Goal: Task Accomplishment & Management: Manage account settings

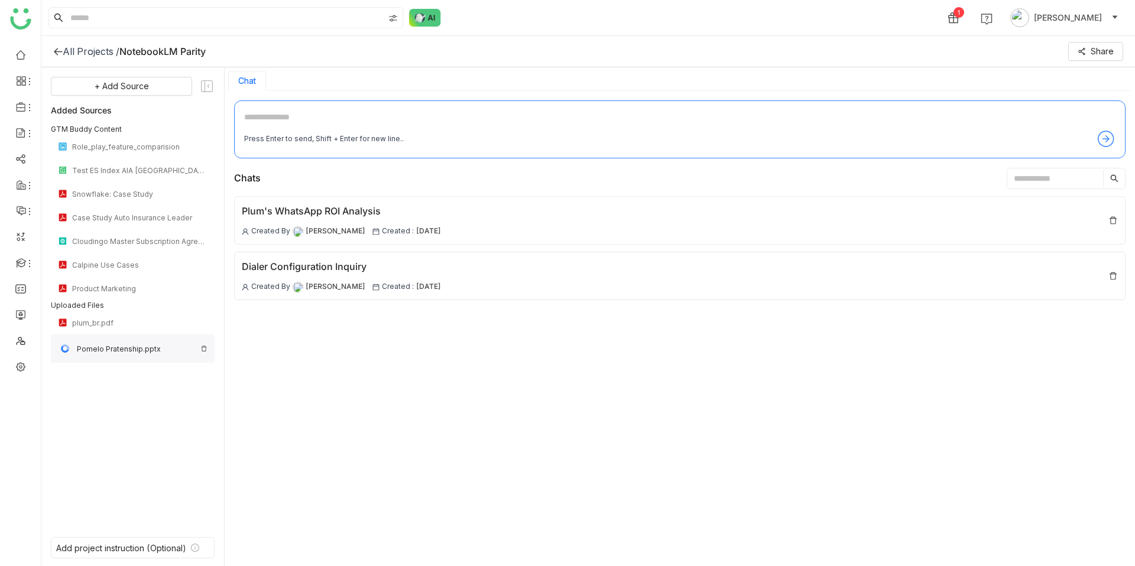
click at [203, 348] on img at bounding box center [203, 348] width 7 height 7
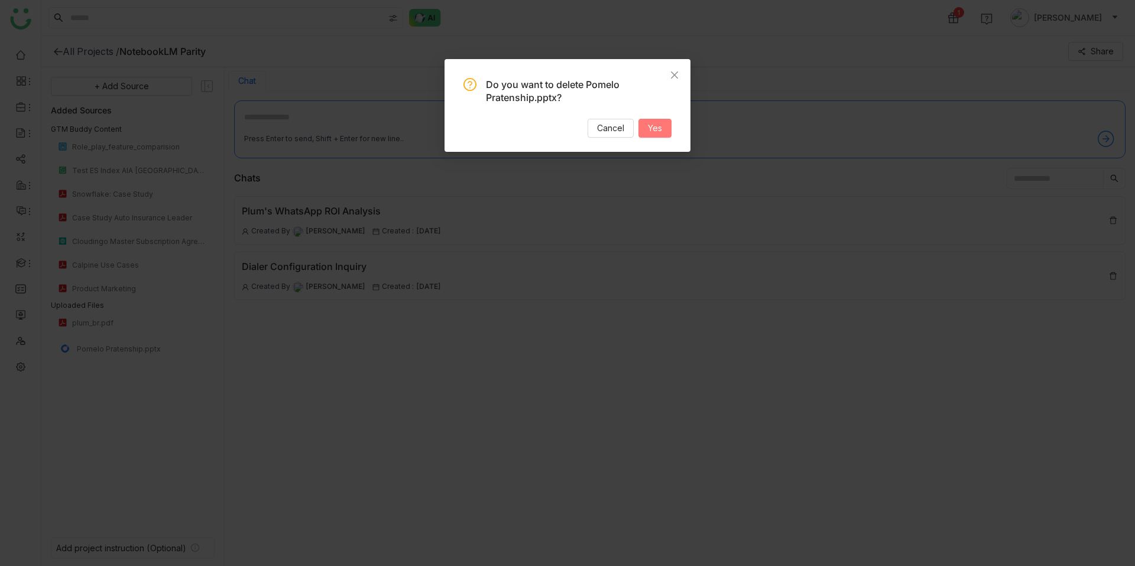
click at [656, 122] on span "Yes" at bounding box center [655, 128] width 14 height 13
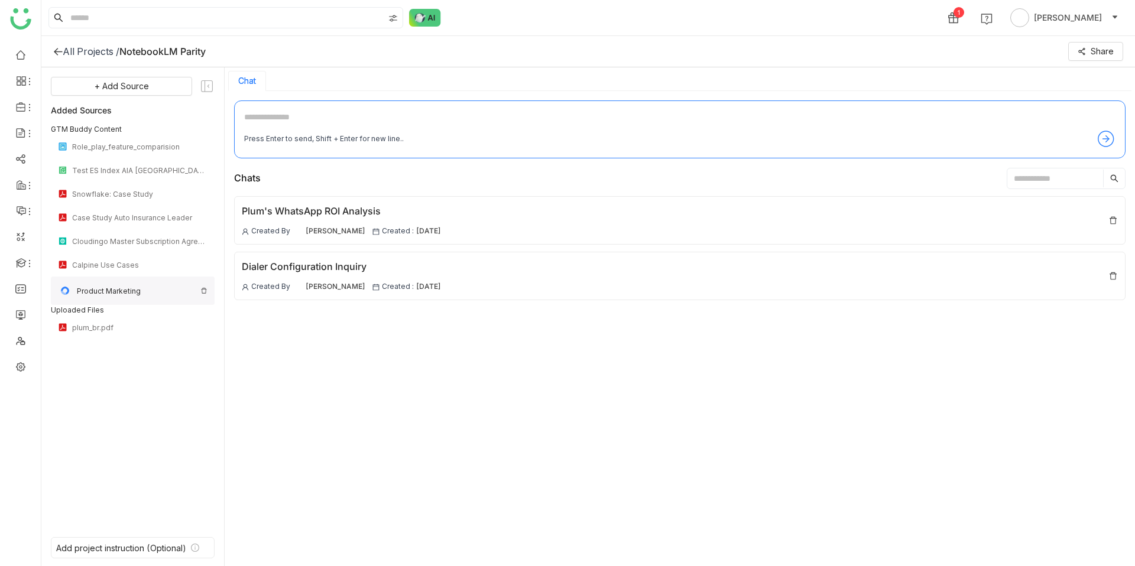
click at [127, 294] on div "Product Marketing" at bounding box center [136, 291] width 119 height 9
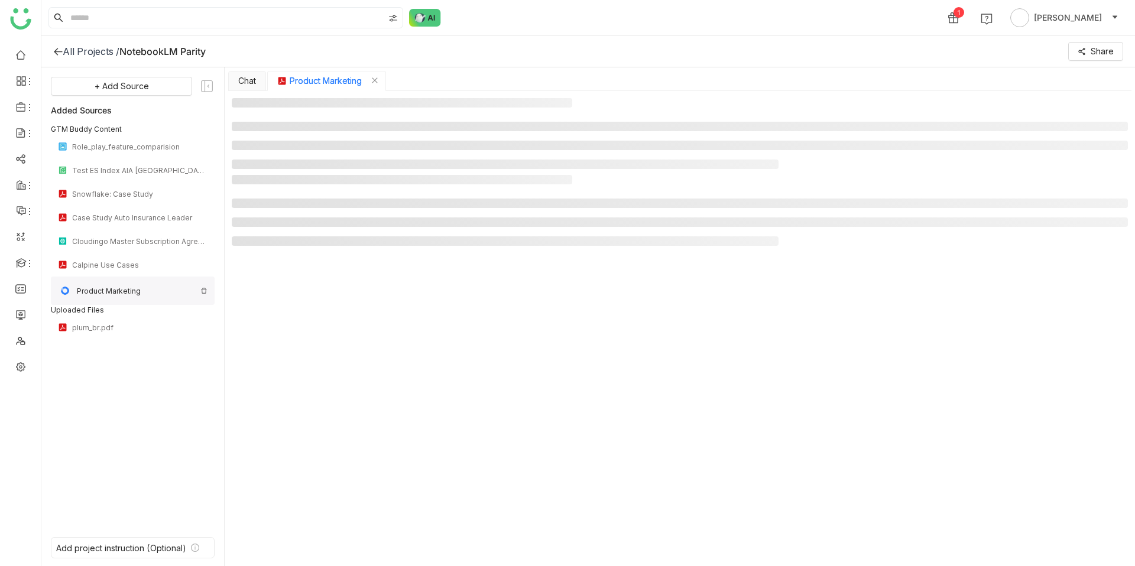
click at [206, 293] on img at bounding box center [203, 290] width 7 height 7
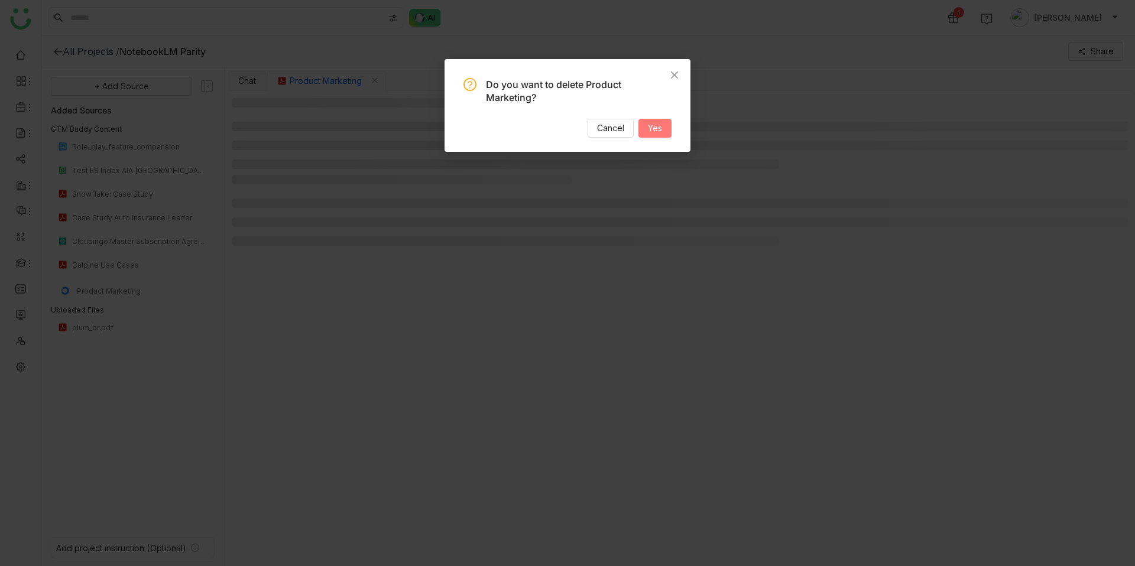
click at [658, 123] on span "Yes" at bounding box center [655, 128] width 14 height 13
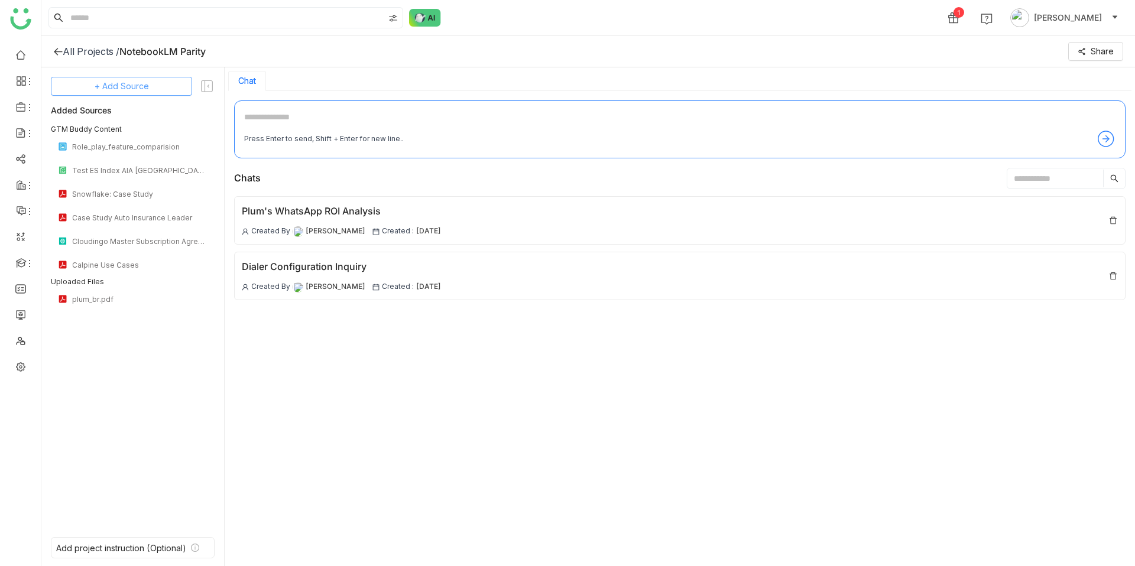
click at [150, 91] on button "+ Add Source" at bounding box center [121, 86] width 141 height 19
click at [145, 147] on span "Upload from Computer" at bounding box center [135, 144] width 77 height 11
click at [158, 83] on button "+ Add Source" at bounding box center [121, 86] width 141 height 19
click at [137, 148] on span "Upload from Computer" at bounding box center [135, 144] width 77 height 11
